Goal: Navigation & Orientation: Find specific page/section

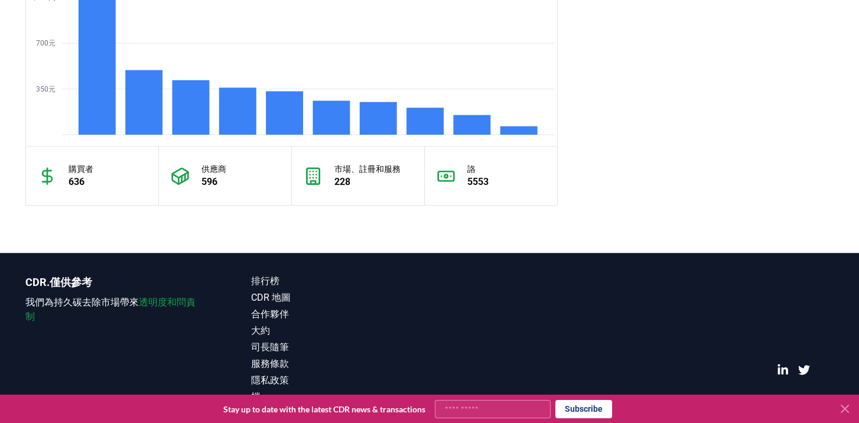
scroll to position [1106, 0]
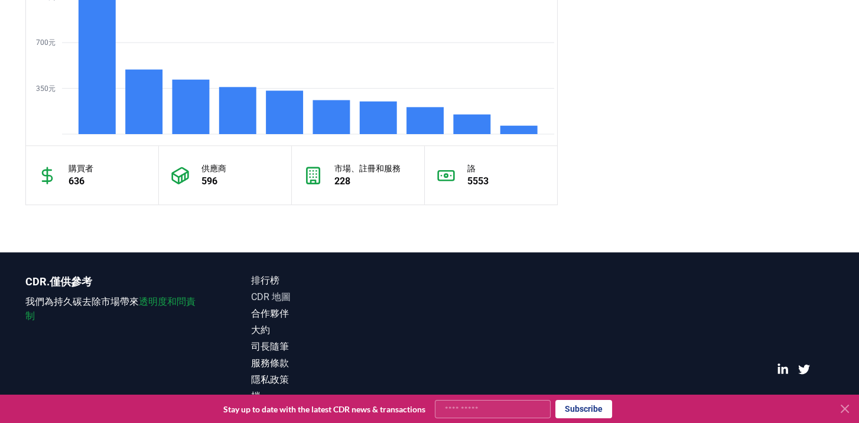
click at [283, 295] on link "CDR 地圖" at bounding box center [340, 297] width 179 height 14
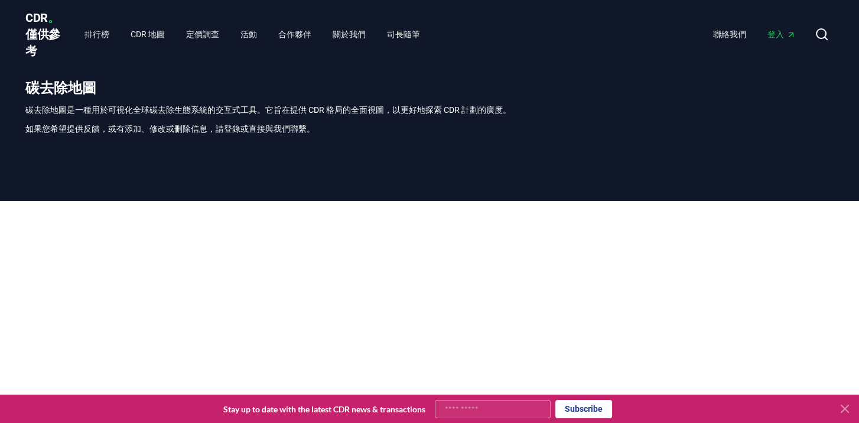
click at [848, 408] on icon at bounding box center [845, 409] width 14 height 14
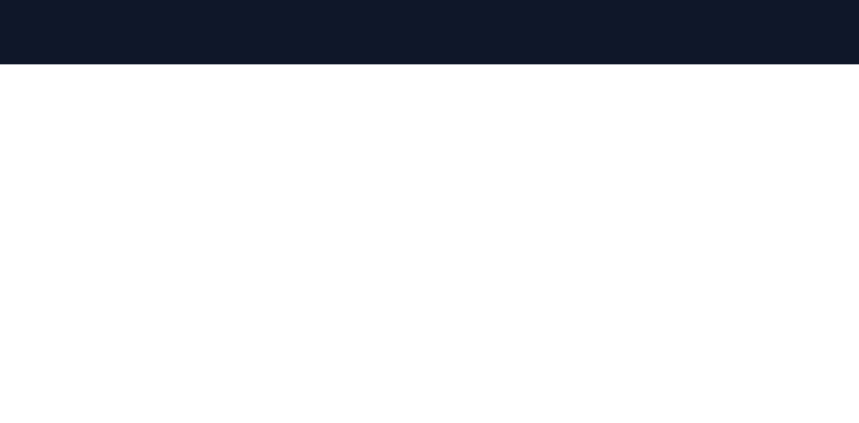
scroll to position [373, 0]
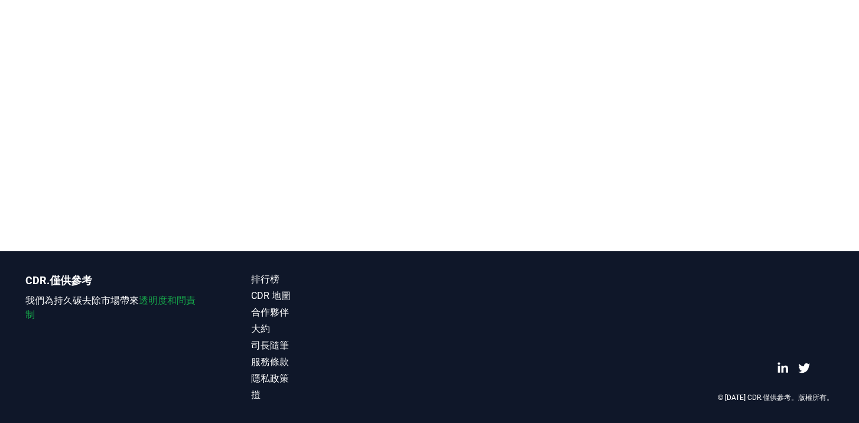
drag, startPoint x: 845, startPoint y: 132, endPoint x: 848, endPoint y: 167, distance: 34.4
click at [848, 169] on div at bounding box center [429, 39] width 859 height 423
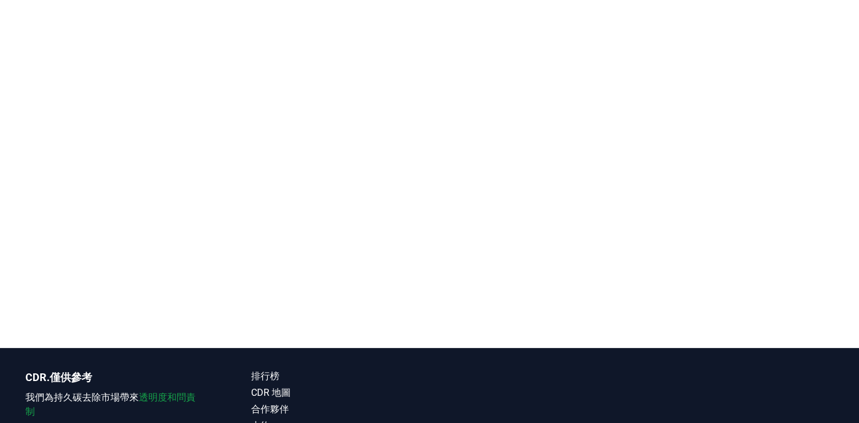
scroll to position [368, 0]
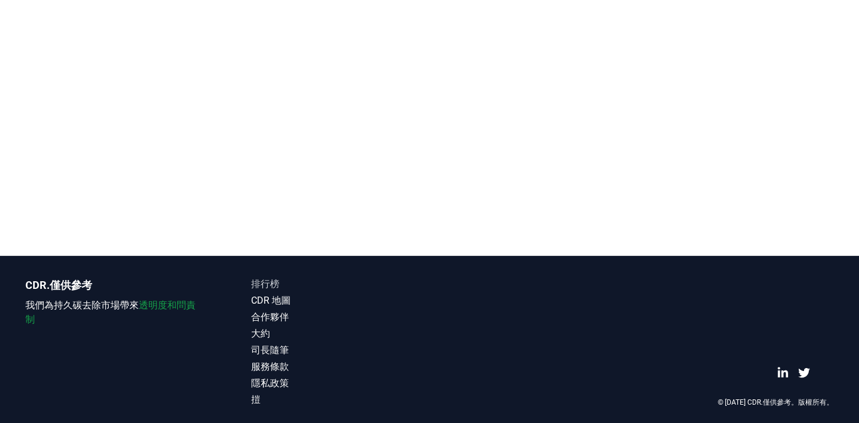
click at [270, 283] on link "排行榜" at bounding box center [340, 284] width 179 height 14
